Goal: Transaction & Acquisition: Book appointment/travel/reservation

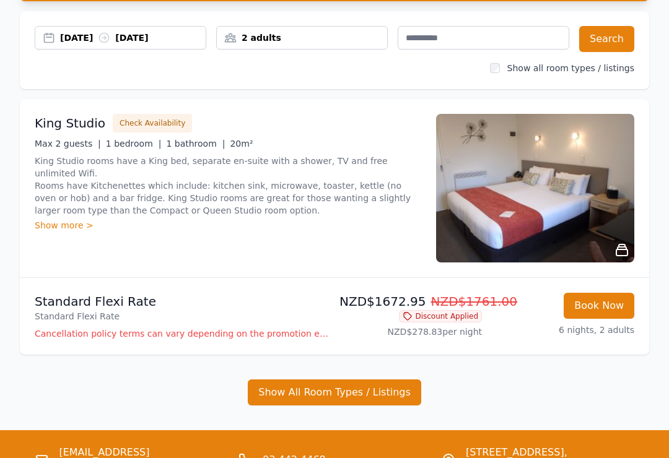
scroll to position [103, 0]
click at [404, 394] on button "Show All Room Types / Listings" at bounding box center [334, 392] width 173 height 26
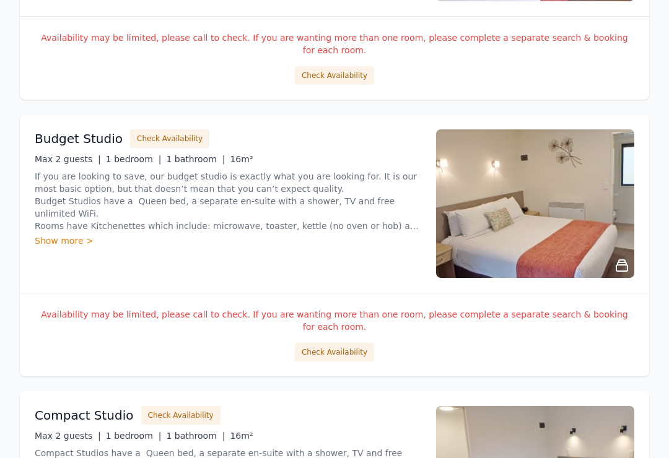
scroll to position [911, 0]
click at [352, 343] on button "Check Availability" at bounding box center [334, 352] width 79 height 19
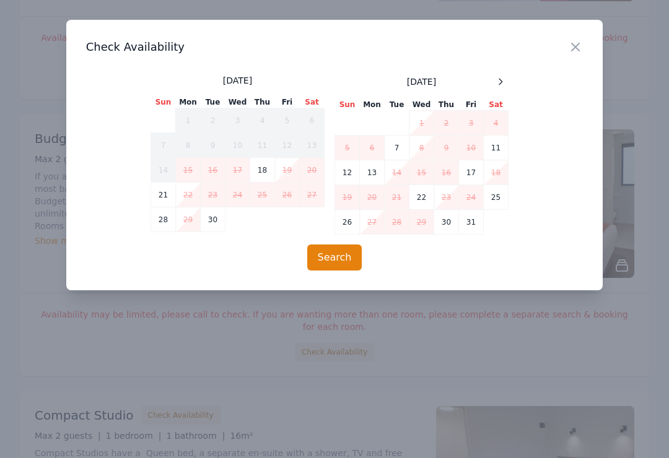
click at [504, 81] on icon at bounding box center [500, 82] width 10 height 10
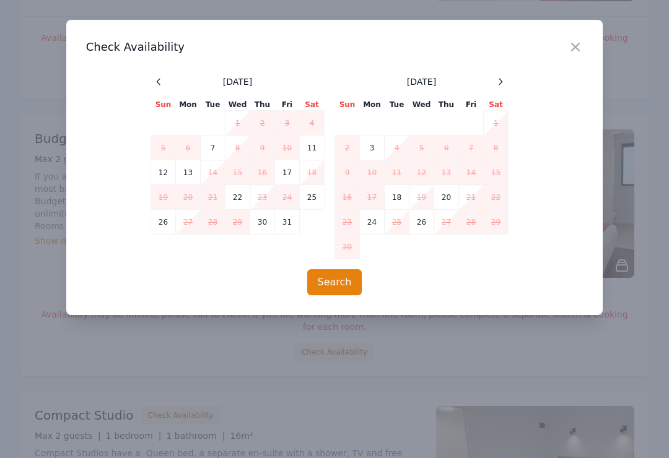
click at [371, 144] on td "3" at bounding box center [372, 148] width 25 height 25
click at [343, 284] on button "Search" at bounding box center [334, 282] width 55 height 26
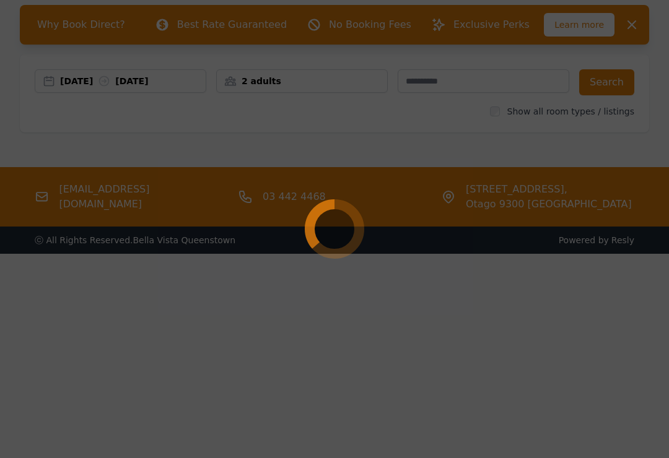
scroll to position [0, 0]
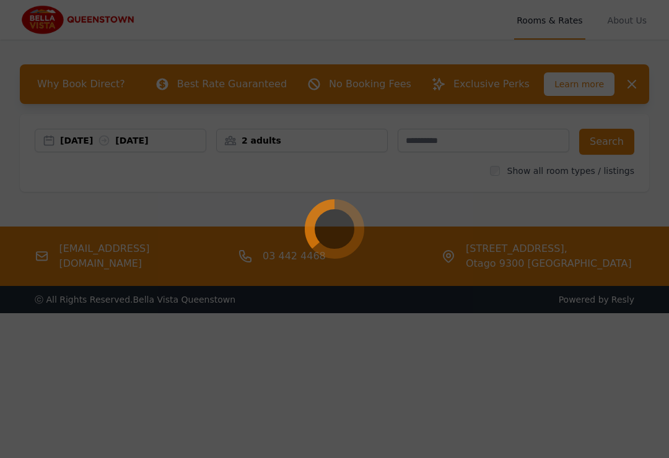
click at [638, 81] on div at bounding box center [334, 229] width 669 height 458
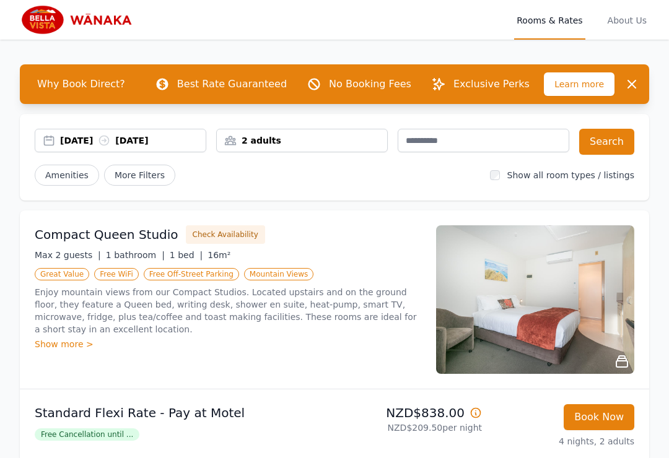
click at [57, 143] on div "27 Oct 2025 31 Oct 2025" at bounding box center [120, 140] width 170 height 12
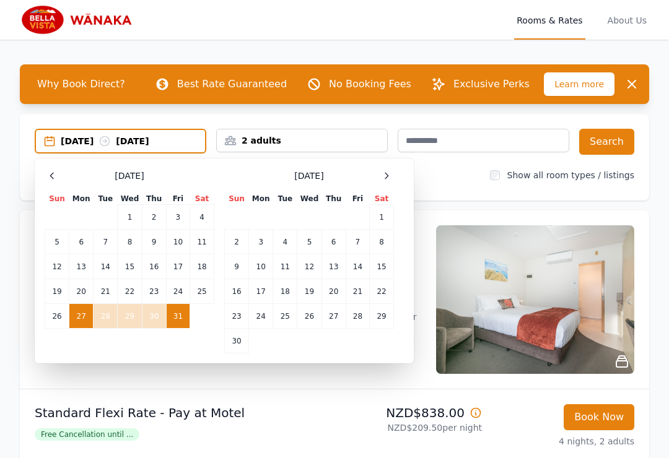
click at [385, 215] on td "1" at bounding box center [382, 217] width 24 height 25
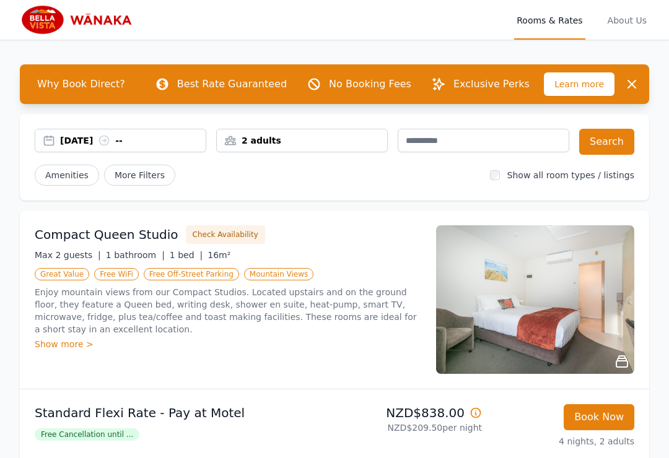
click at [110, 140] on div "01 Nov 2025 --" at bounding box center [132, 140] width 145 height 12
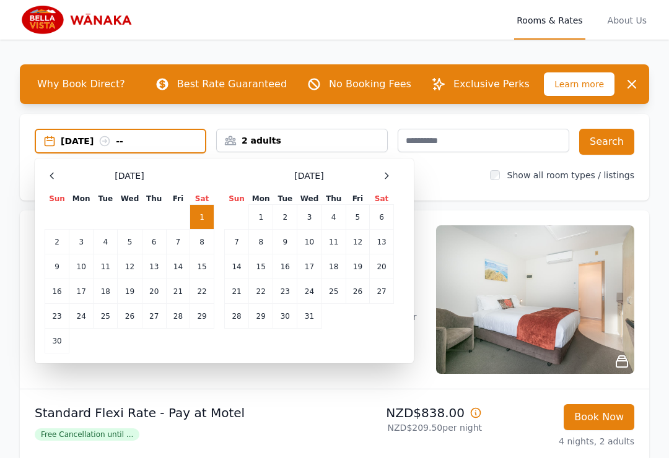
click at [56, 175] on icon at bounding box center [52, 176] width 10 height 10
click at [86, 317] on td "27" at bounding box center [81, 316] width 24 height 25
click at [383, 217] on td "1" at bounding box center [382, 217] width 24 height 25
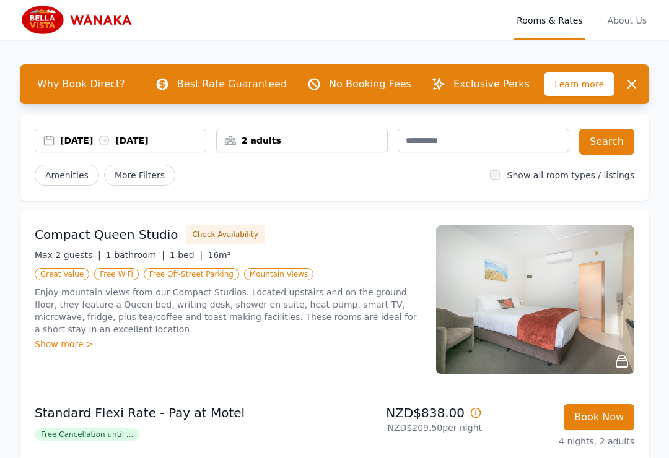
click at [607, 142] on button "Search" at bounding box center [606, 142] width 55 height 26
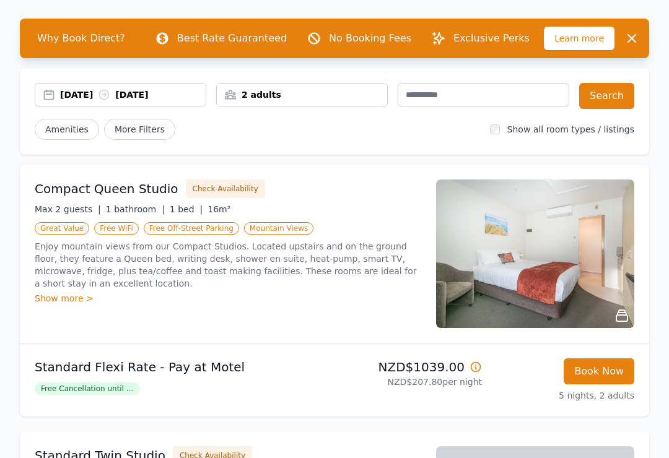
scroll to position [46, 0]
click at [56, 92] on div "27 Oct 2025 01 Nov 2025" at bounding box center [120, 95] width 170 height 12
click at [54, 95] on div "27 Oct 2025 01 Nov 2025" at bounding box center [120, 95] width 170 height 12
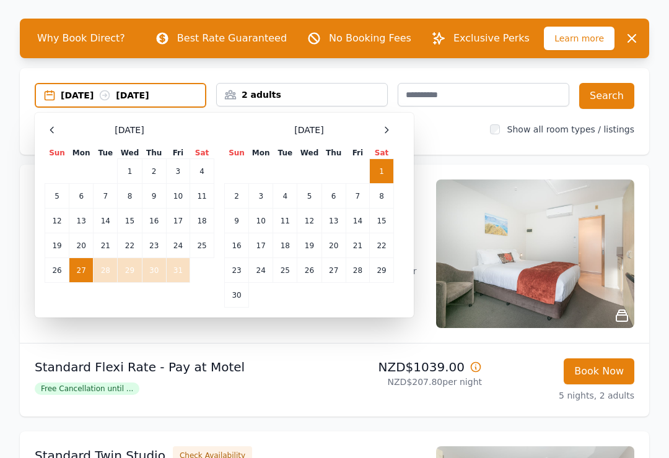
click at [59, 298] on div "October 2025 Sun Mon Tue Wed Thu Fri Sat 1 2 3 4 5 6 7 8 9 10 11 12 13 14 15 16…" at bounding box center [130, 215] width 170 height 185
